Goal: Task Accomplishment & Management: Complete application form

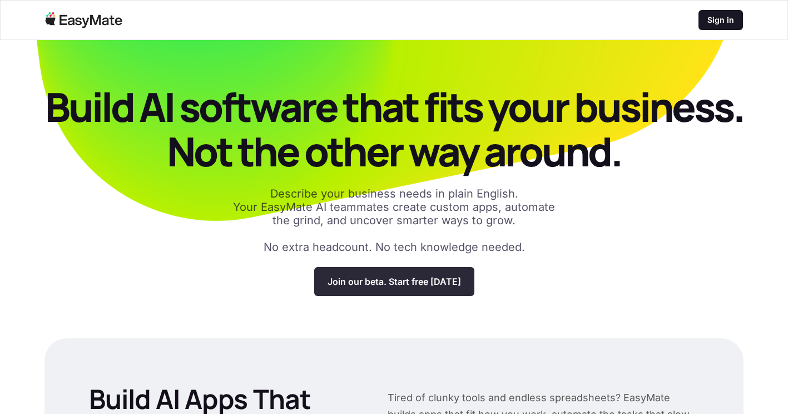
click at [413, 285] on p "Join our beta. Start free [DATE]" at bounding box center [393, 281] width 133 height 11
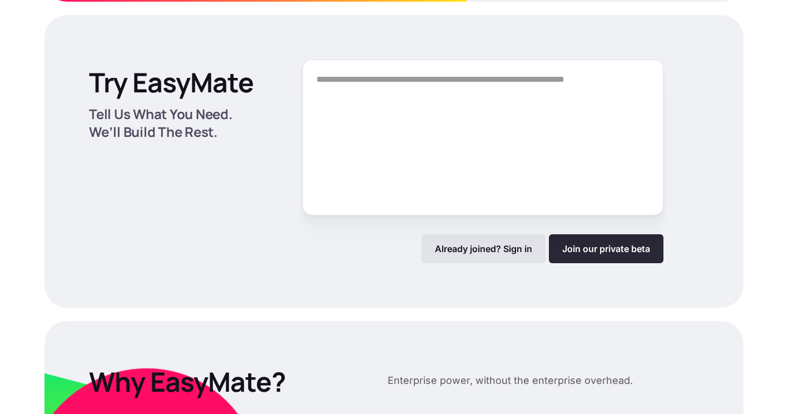
click at [569, 238] on link "Join our private beta" at bounding box center [606, 248] width 114 height 29
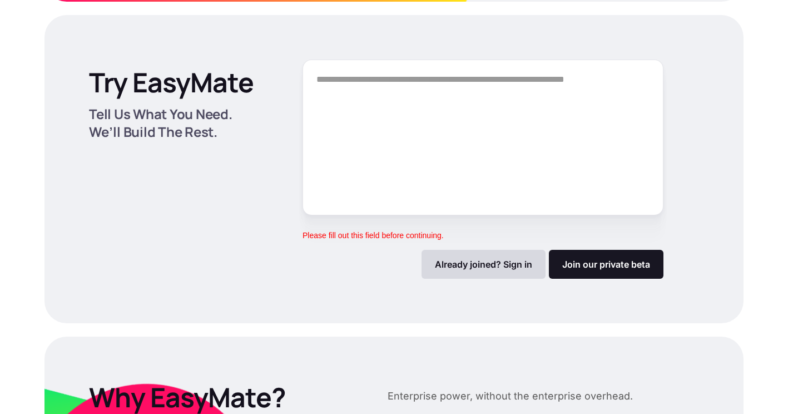
click at [486, 258] on p "Already joined? Sign in" at bounding box center [483, 263] width 97 height 11
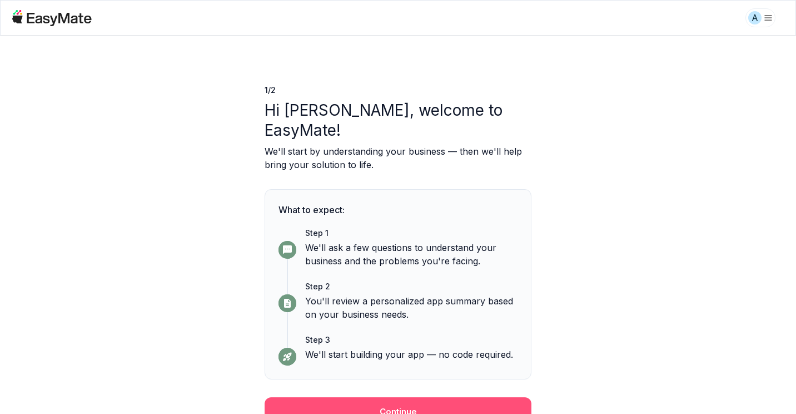
click at [436, 397] on button "Continue" at bounding box center [398, 411] width 267 height 29
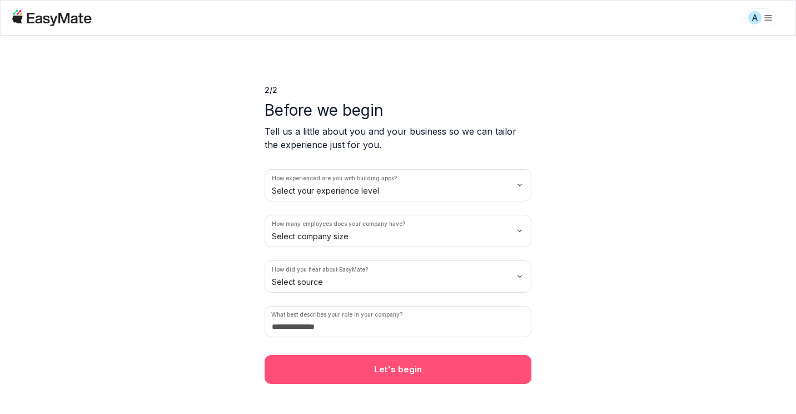
click at [410, 382] on button "Let's begin" at bounding box center [398, 369] width 267 height 29
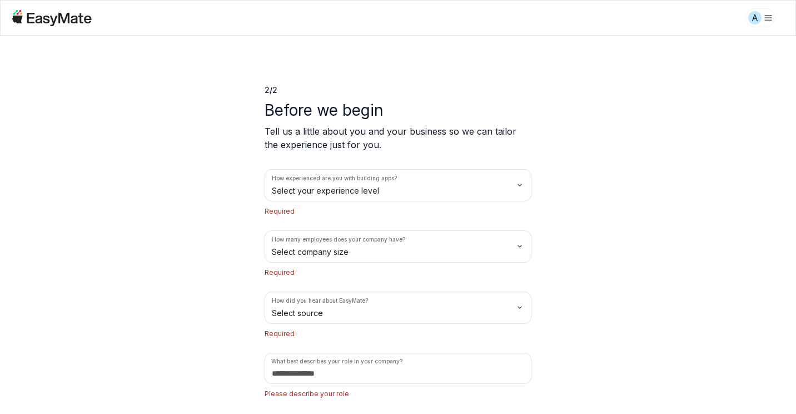
click at [689, 213] on div "2 / 2 Before we begin Tell us a little about you and your business so we can ta…" at bounding box center [398, 225] width 796 height 378
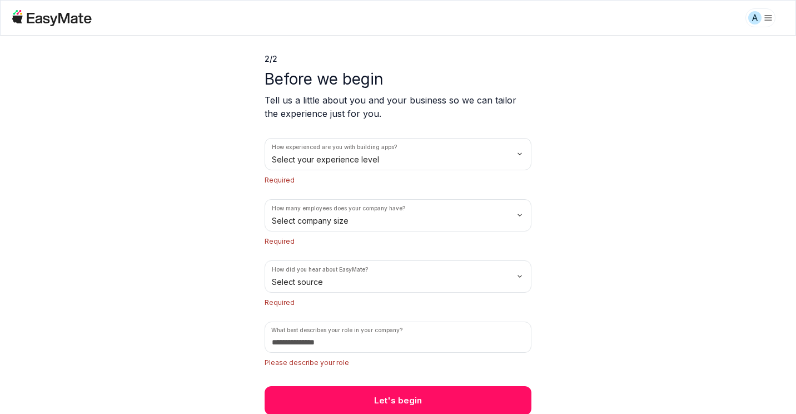
scroll to position [32, 0]
